Goal: Navigation & Orientation: Go to known website

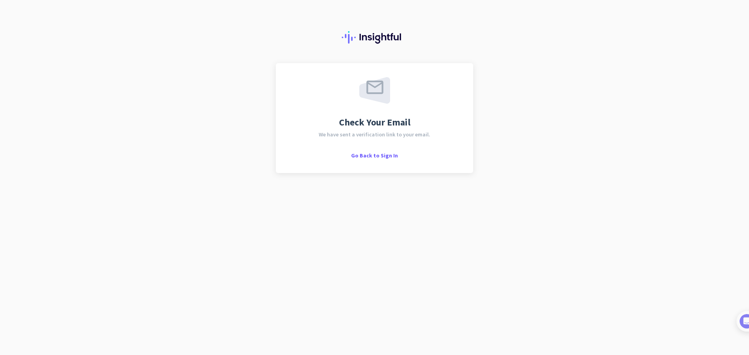
scroll to position [342, 0]
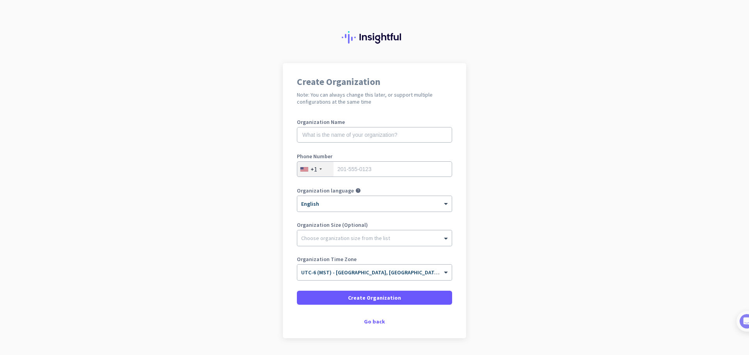
scroll to position [342, 0]
click at [397, 137] on input "text" at bounding box center [374, 135] width 155 height 16
type input "[PERSON_NAME]"
click at [386, 169] on input "tel" at bounding box center [374, 169] width 155 height 16
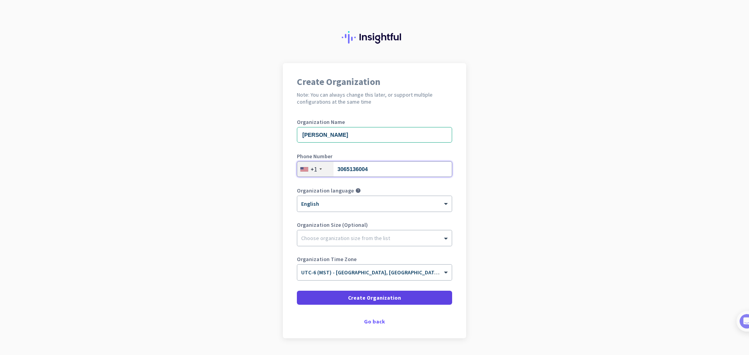
type input "3065136004"
click at [381, 299] on span "Create Organization" at bounding box center [374, 298] width 53 height 8
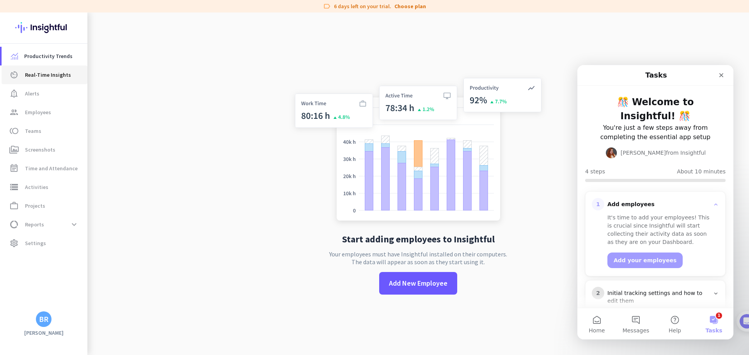
click at [48, 76] on span "Real-Time Insights" at bounding box center [48, 74] width 46 height 9
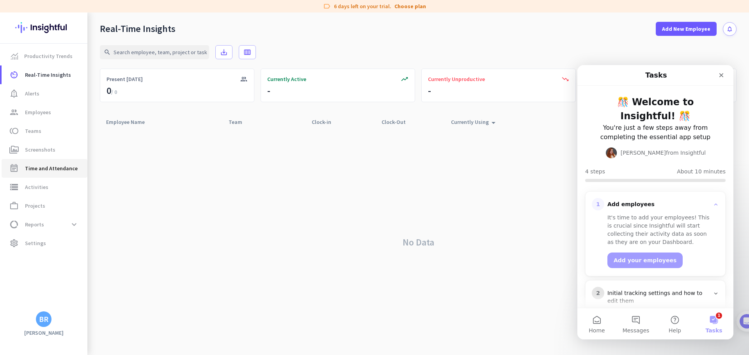
click at [46, 166] on span "Time and Attendance" at bounding box center [51, 168] width 53 height 9
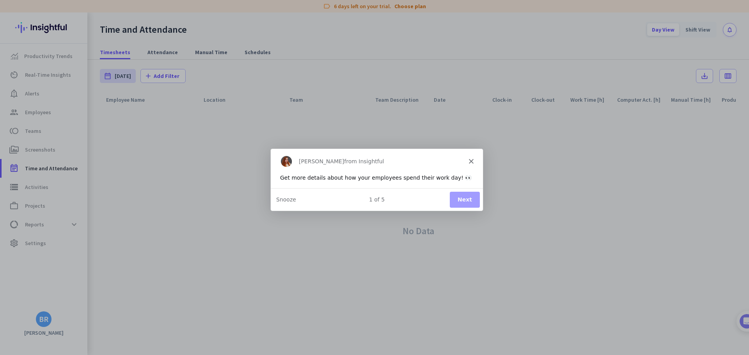
click at [469, 159] on polygon "Close" at bounding box center [470, 161] width 5 height 5
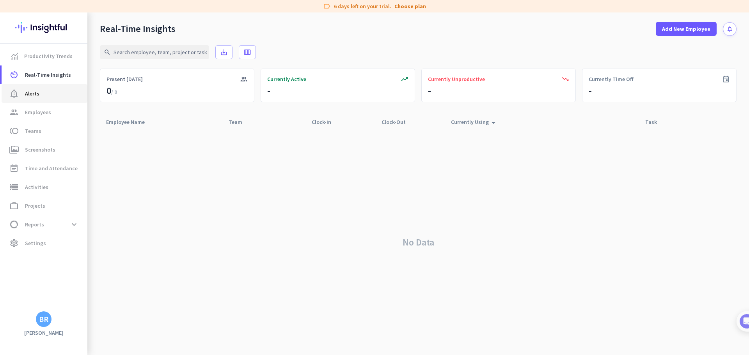
click at [39, 98] on link "notification_important Alerts" at bounding box center [45, 93] width 86 height 19
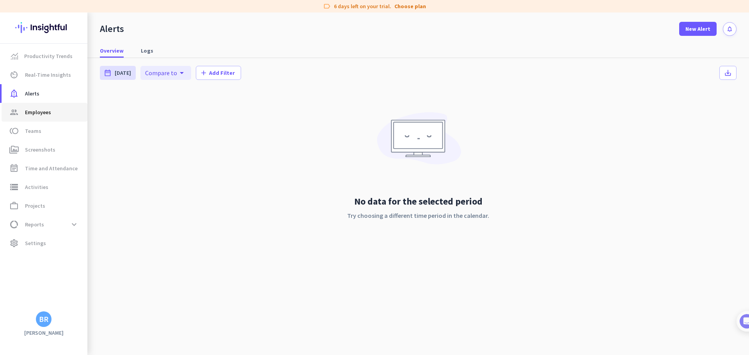
click at [38, 112] on span "Employees" at bounding box center [38, 112] width 26 height 9
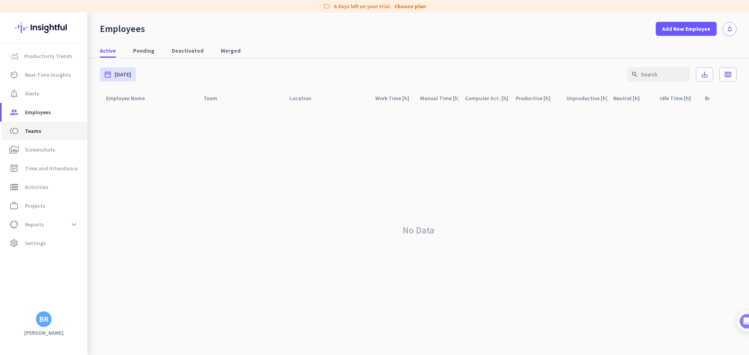
click at [35, 133] on span "Teams" at bounding box center [33, 130] width 16 height 9
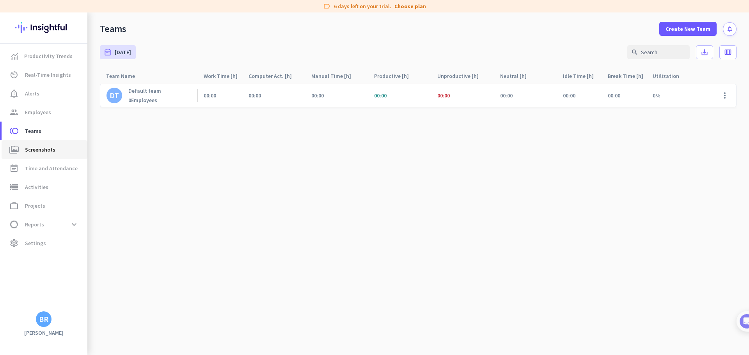
click at [22, 147] on span "perm_media Screenshots" at bounding box center [44, 149] width 73 height 9
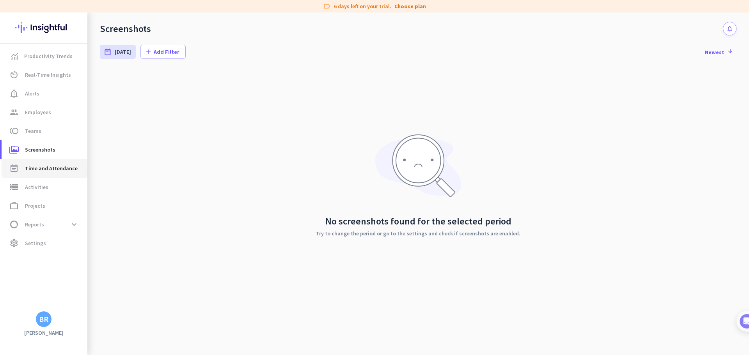
click at [35, 166] on span "Time and Attendance" at bounding box center [51, 168] width 53 height 9
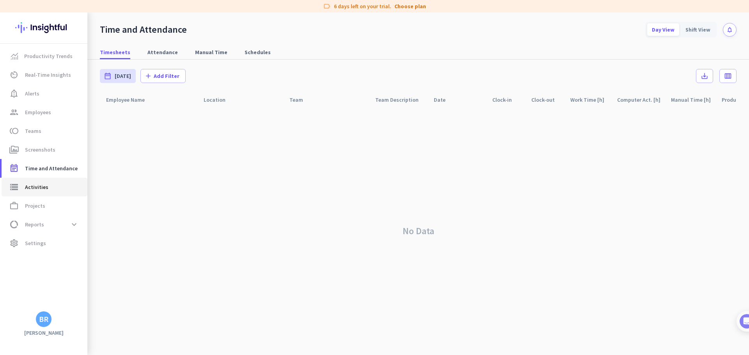
click at [41, 184] on span "Activities" at bounding box center [36, 186] width 23 height 9
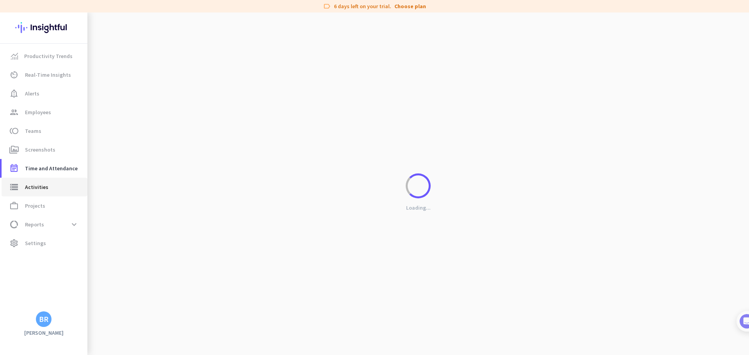
type input "[DATE]"
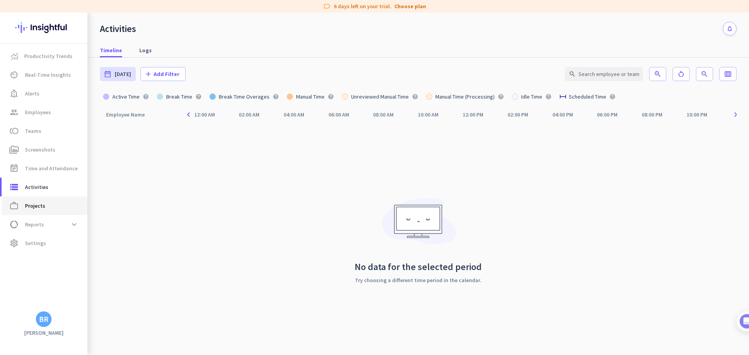
click at [21, 207] on span "work_outline Projects" at bounding box center [44, 205] width 73 height 9
type input "[DATE] - [DATE]"
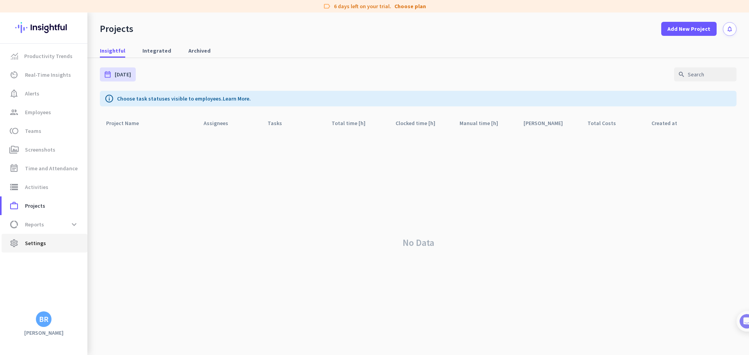
click at [31, 244] on span "Settings" at bounding box center [35, 243] width 21 height 9
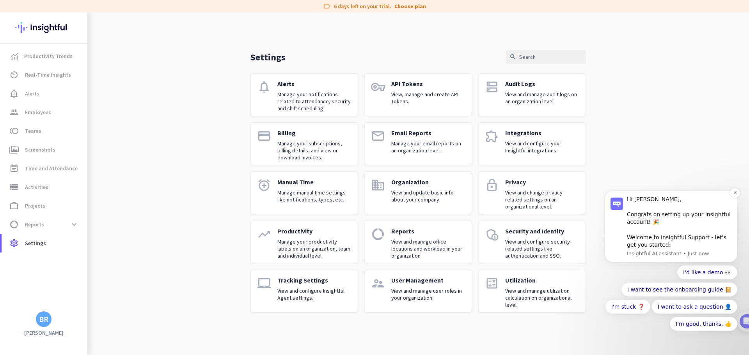
click at [694, 253] on p "Insightful AI assistant • Just now" at bounding box center [679, 253] width 104 height 7
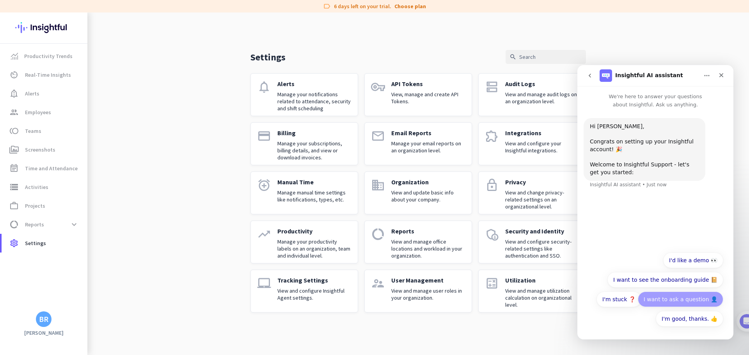
click at [679, 304] on button "I want to ask a question 👤" at bounding box center [679, 300] width 85 height 16
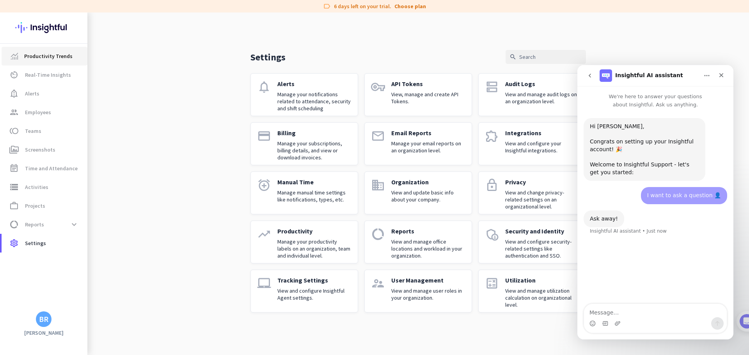
click at [41, 55] on span "Productivity Trends" at bounding box center [48, 55] width 48 height 9
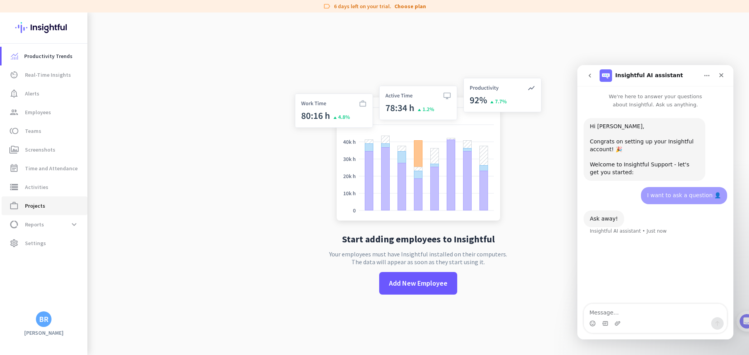
click at [28, 203] on span "Projects" at bounding box center [35, 205] width 20 height 9
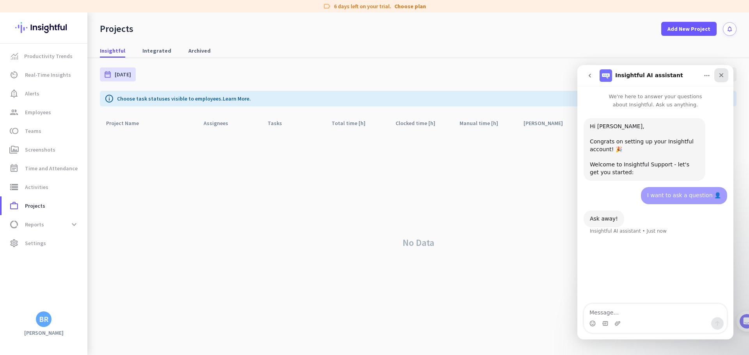
click at [721, 75] on icon "Close" at bounding box center [721, 75] width 4 height 4
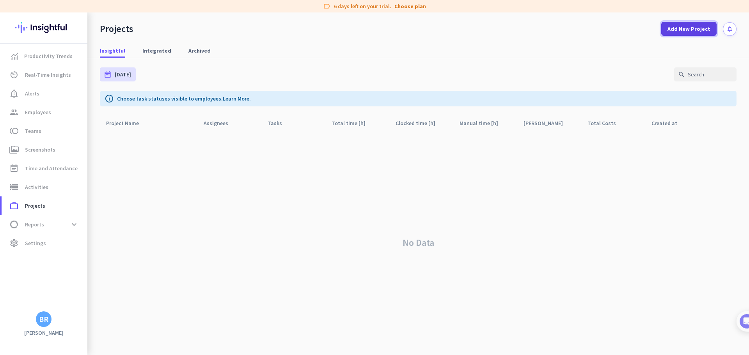
click at [698, 28] on span "Add New Project" at bounding box center [688, 29] width 43 height 8
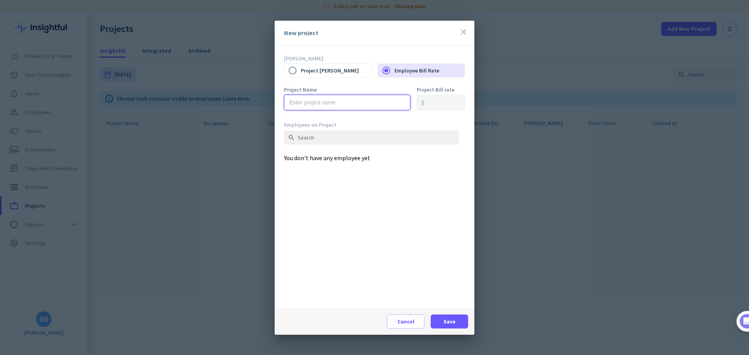
click at [371, 108] on input "text" at bounding box center [347, 103] width 126 height 16
type input "njnjjnnj"
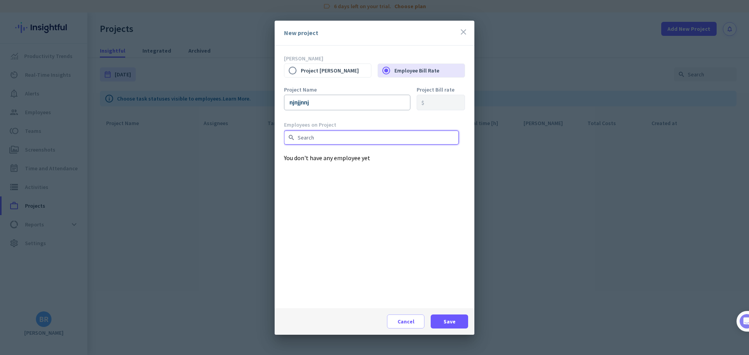
click at [359, 136] on input "text" at bounding box center [371, 138] width 175 height 14
type input "[PERSON_NAME]"
click at [441, 323] on span at bounding box center [448, 321] width 37 height 19
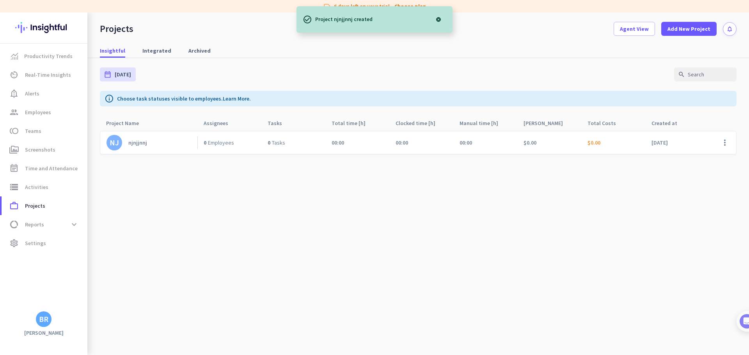
click at [145, 142] on div "njnjjnnj" at bounding box center [137, 142] width 19 height 7
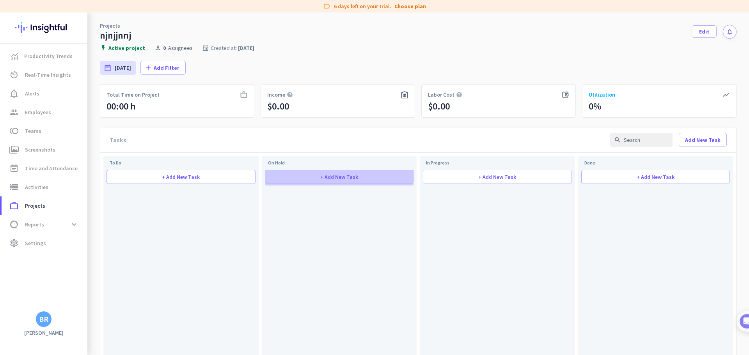
click at [317, 180] on span at bounding box center [339, 177] width 148 height 19
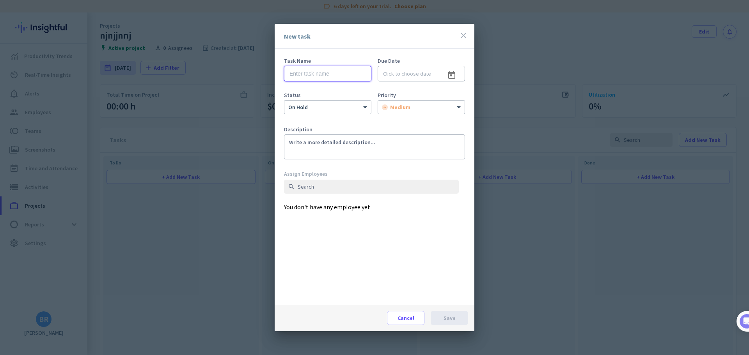
click at [342, 69] on input "text" at bounding box center [327, 74] width 87 height 16
type input "hhhhh"
click at [420, 75] on input at bounding box center [420, 74] width 87 height 16
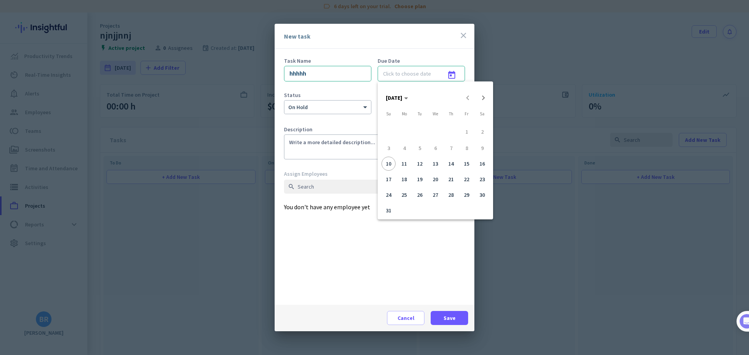
click at [406, 163] on span "11" at bounding box center [404, 164] width 14 height 14
type input "[DATE]"
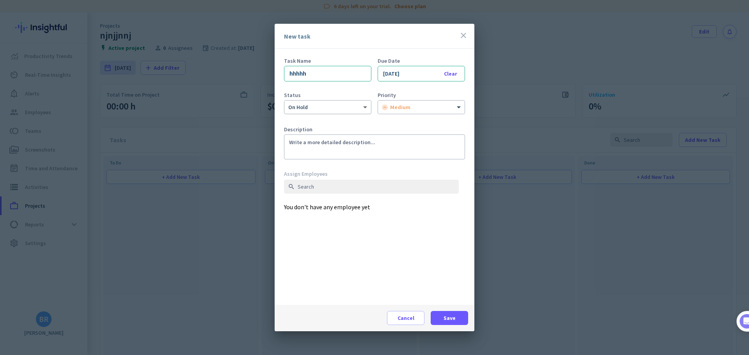
click at [363, 105] on span at bounding box center [366, 107] width 10 height 7
click at [331, 120] on div "to do" at bounding box center [328, 121] width 86 height 14
click at [440, 315] on span at bounding box center [448, 318] width 37 height 19
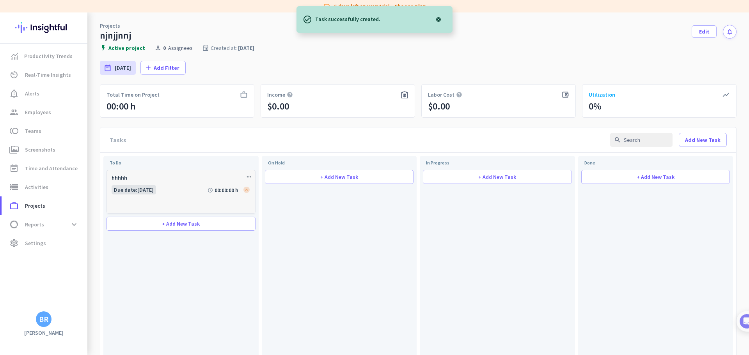
click at [142, 189] on span "[DATE]" at bounding box center [145, 189] width 16 height 7
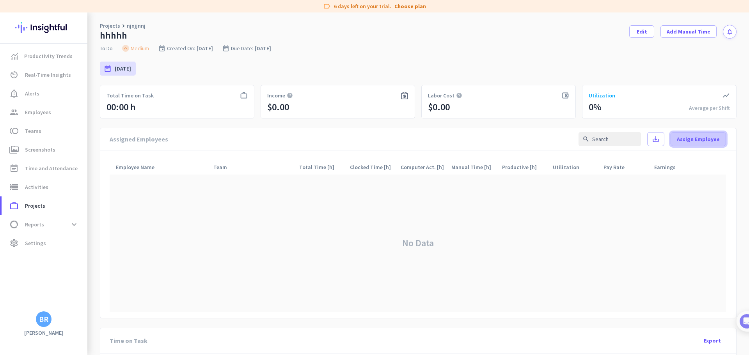
click at [716, 140] on span "Assign Employee" at bounding box center [697, 139] width 43 height 8
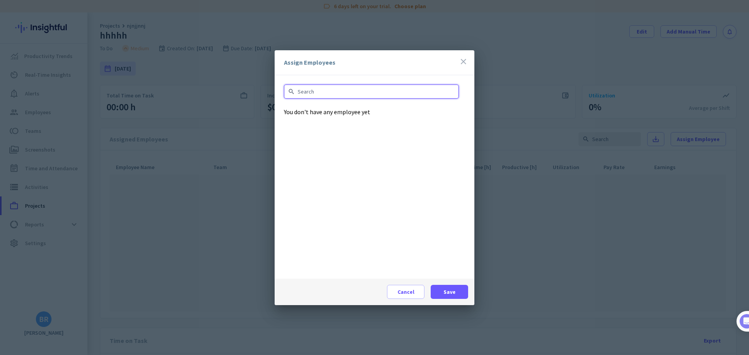
click at [367, 93] on input "text" at bounding box center [371, 92] width 175 height 14
type input "[PERSON_NAME]"
click at [456, 298] on span at bounding box center [448, 292] width 37 height 19
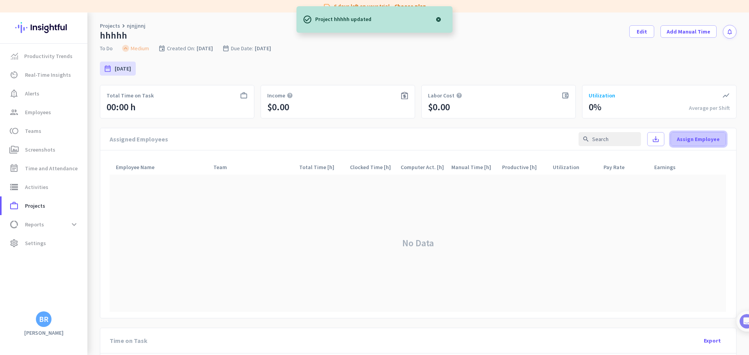
click at [685, 142] on span "Assign Employee" at bounding box center [697, 139] width 43 height 8
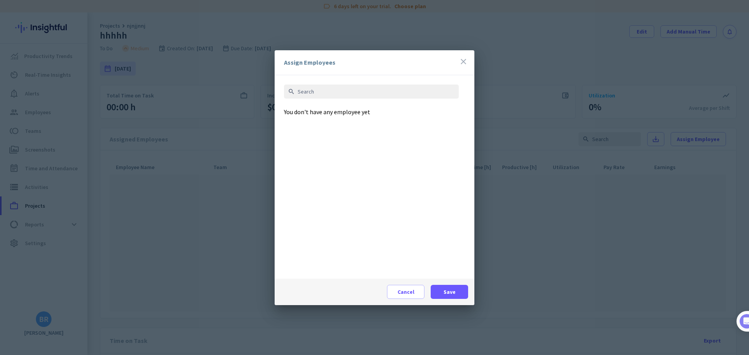
click at [462, 64] on icon "close" at bounding box center [463, 61] width 9 height 9
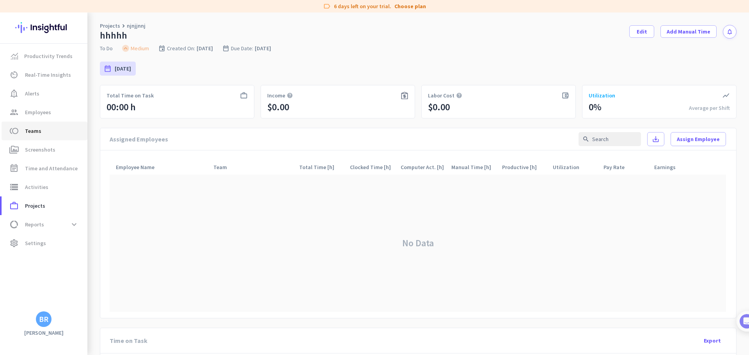
click at [28, 130] on span "Teams" at bounding box center [33, 130] width 16 height 9
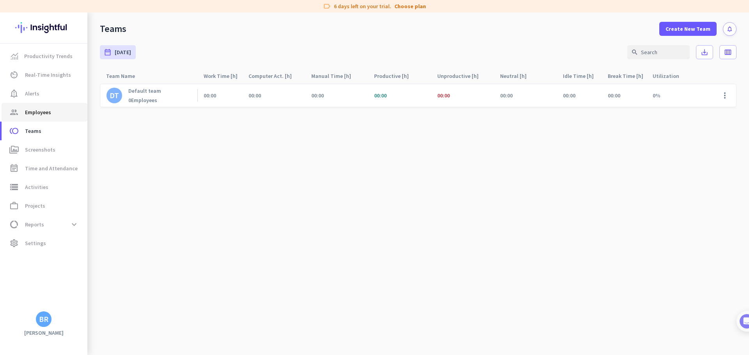
click at [34, 116] on span "Employees" at bounding box center [38, 112] width 26 height 9
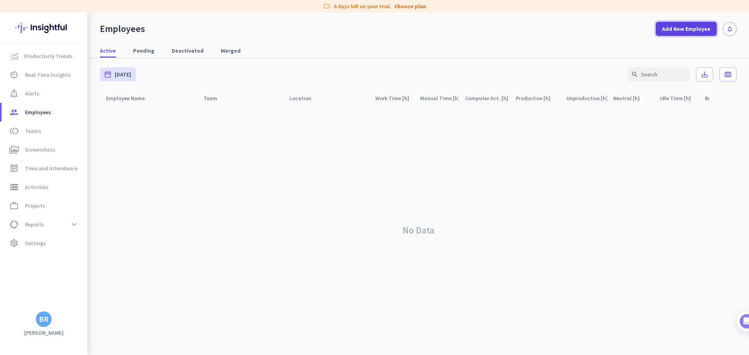
click at [673, 31] on span "Add New Employee" at bounding box center [686, 29] width 48 height 8
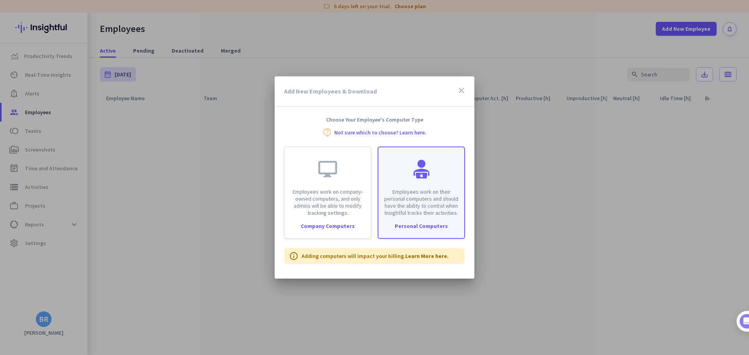
click at [416, 216] on p "Employees work on their personal computers and should have the ability to contr…" at bounding box center [421, 202] width 76 height 28
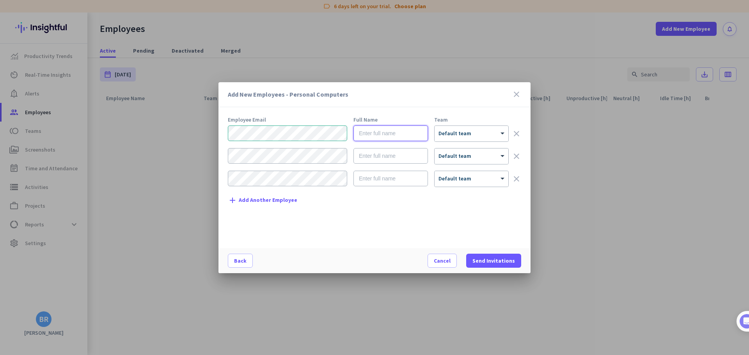
click at [395, 135] on input "text" at bounding box center [390, 134] width 74 height 16
type input "[PERSON_NAME]"
click at [494, 260] on span "Send Invitations" at bounding box center [493, 261] width 42 height 8
